Goal: Task Accomplishment & Management: Manage account settings

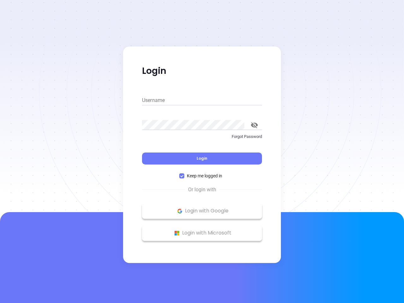
click at [202, 151] on div "Login" at bounding box center [202, 155] width 120 height 20
click at [202, 100] on input "Username" at bounding box center [202, 100] width 120 height 10
click at [254, 125] on icon "toggle password visibility" at bounding box center [254, 125] width 7 height 6
click at [202, 158] on span "Login" at bounding box center [202, 158] width 11 height 5
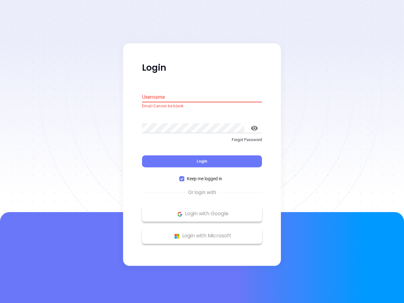
click at [202, 176] on span "Keep me logged in" at bounding box center [204, 178] width 40 height 7
click at [184, 176] on input "Keep me logged in" at bounding box center [181, 178] width 5 height 5
checkbox input "false"
click at [202, 211] on p "Login with Google" at bounding box center [202, 213] width 114 height 9
click at [202, 233] on p "Login with Microsoft" at bounding box center [202, 235] width 114 height 9
